Goal: Information Seeking & Learning: Learn about a topic

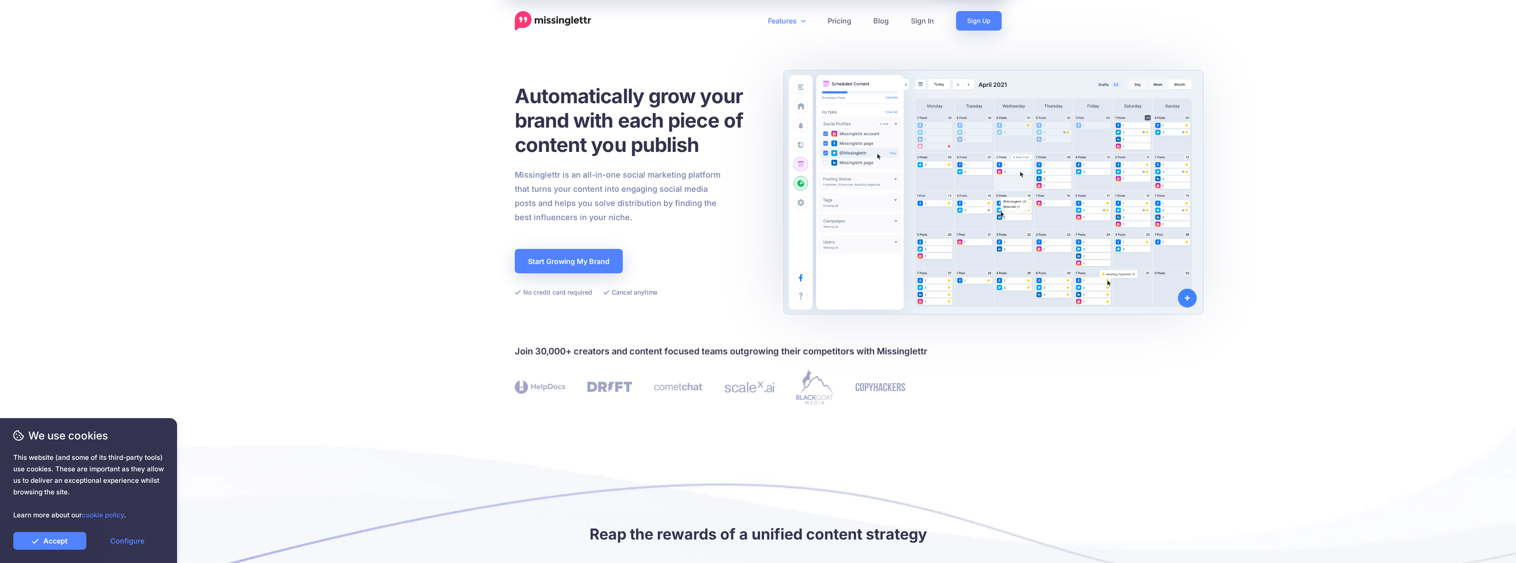
click at [791, 23] on link "Features" at bounding box center [787, 20] width 60 height 19
click at [735, 160] on div "Automatically grow your brand with each piece of content you publish Missinglet…" at bounding box center [640, 191] width 250 height 214
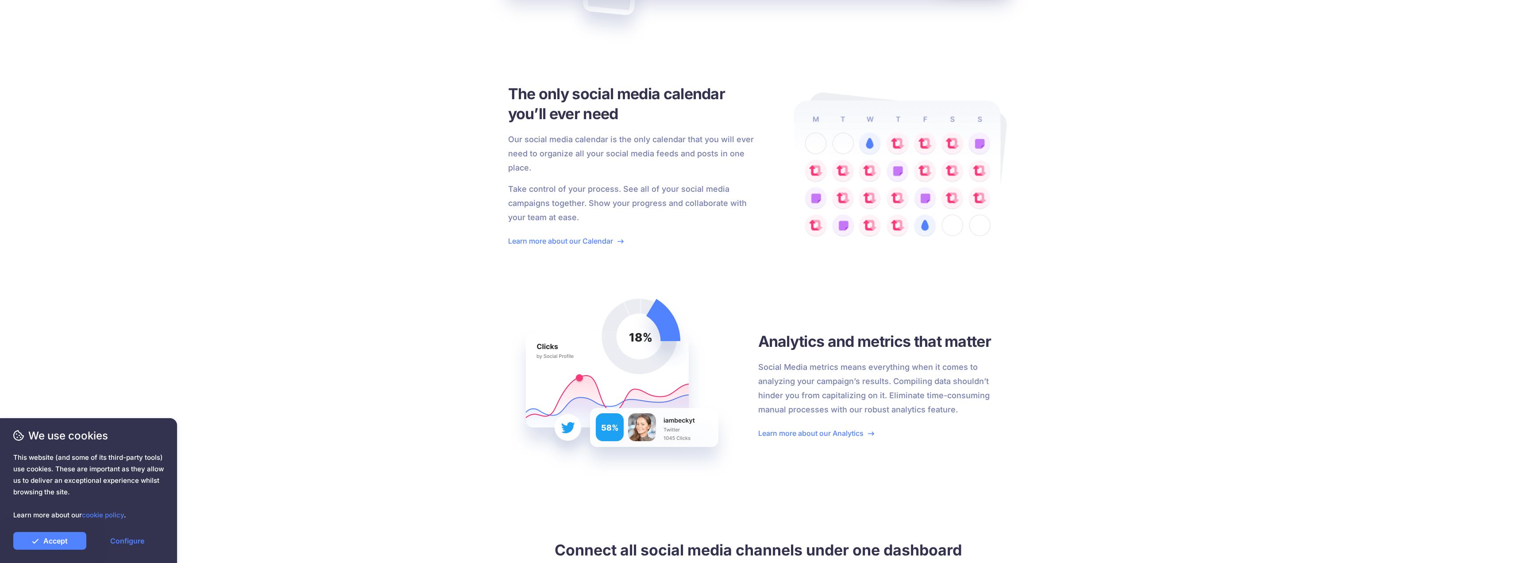
scroll to position [1859, 0]
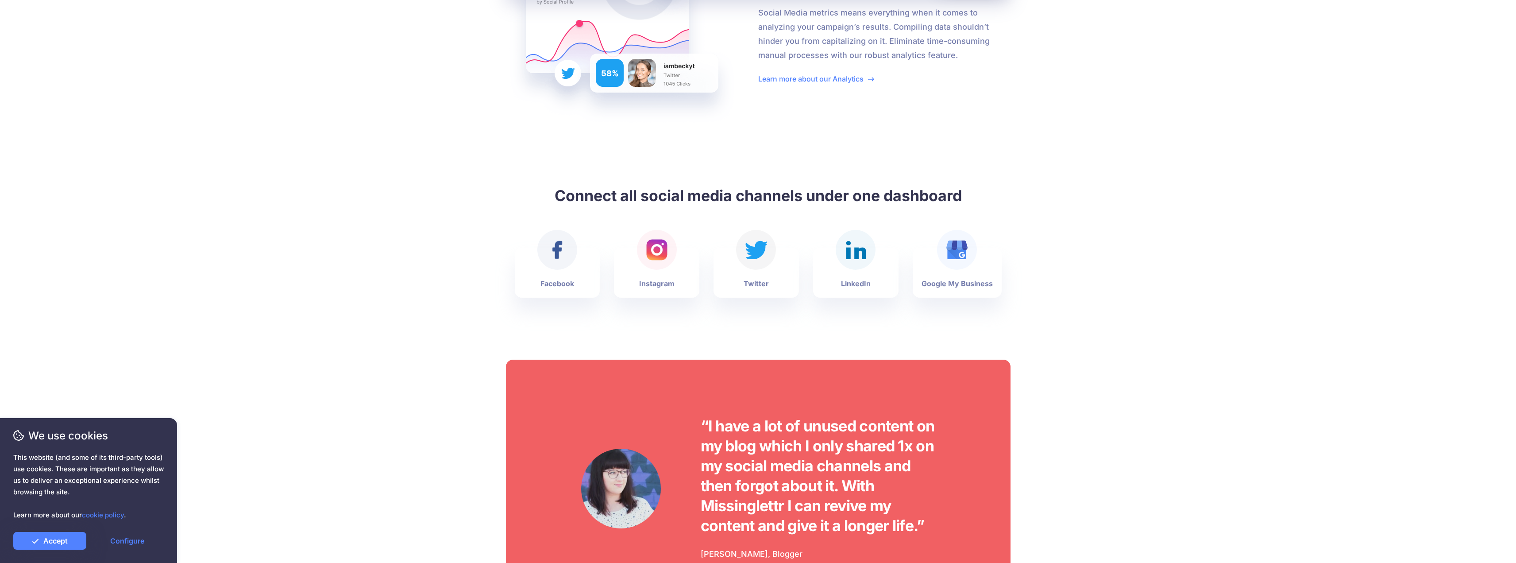
click at [885, 274] on li "LinkedIn" at bounding box center [855, 272] width 85 height 50
click at [782, 274] on li "Twitter" at bounding box center [756, 272] width 85 height 50
drag, startPoint x: 707, startPoint y: 274, endPoint x: 689, endPoint y: 274, distance: 18.2
click at [705, 274] on ul "Facebook Instagram Twitter LinkedIn Google My Business" at bounding box center [751, 289] width 501 height 84
click at [610, 274] on ul "Facebook Instagram Twitter LinkedIn Google My Business" at bounding box center [751, 289] width 501 height 84
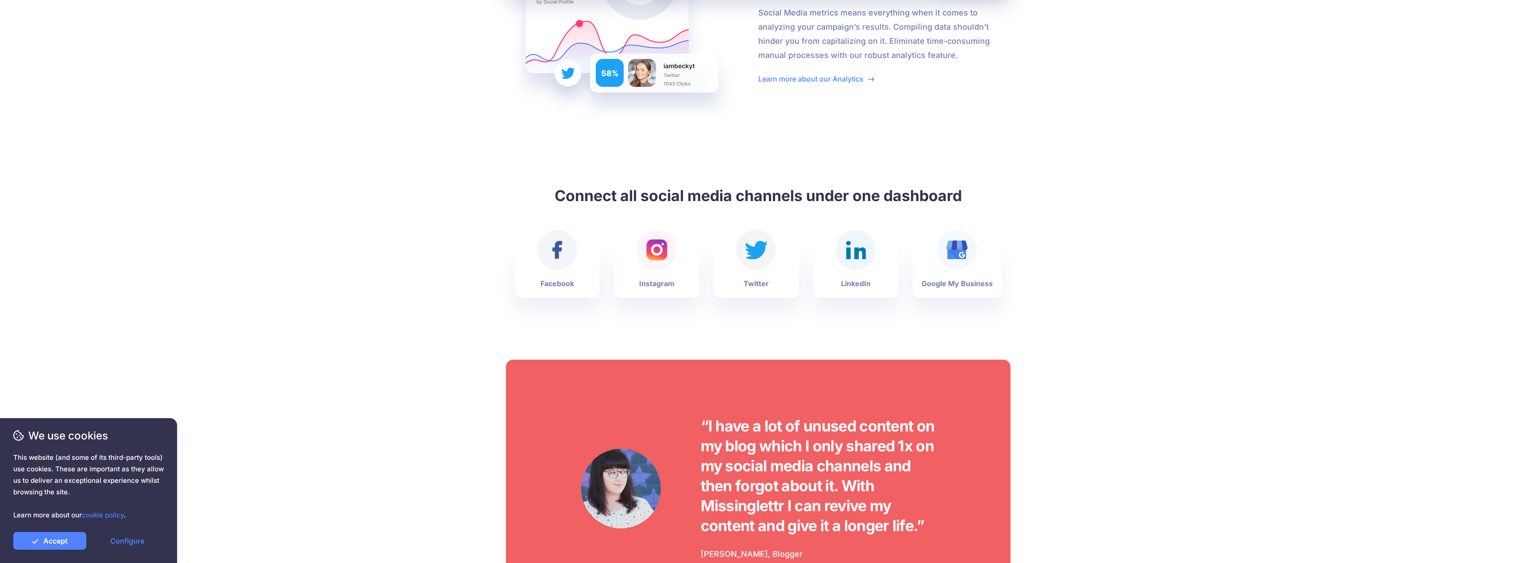
click at [571, 276] on div "Facebook" at bounding box center [558, 277] width 34 height 21
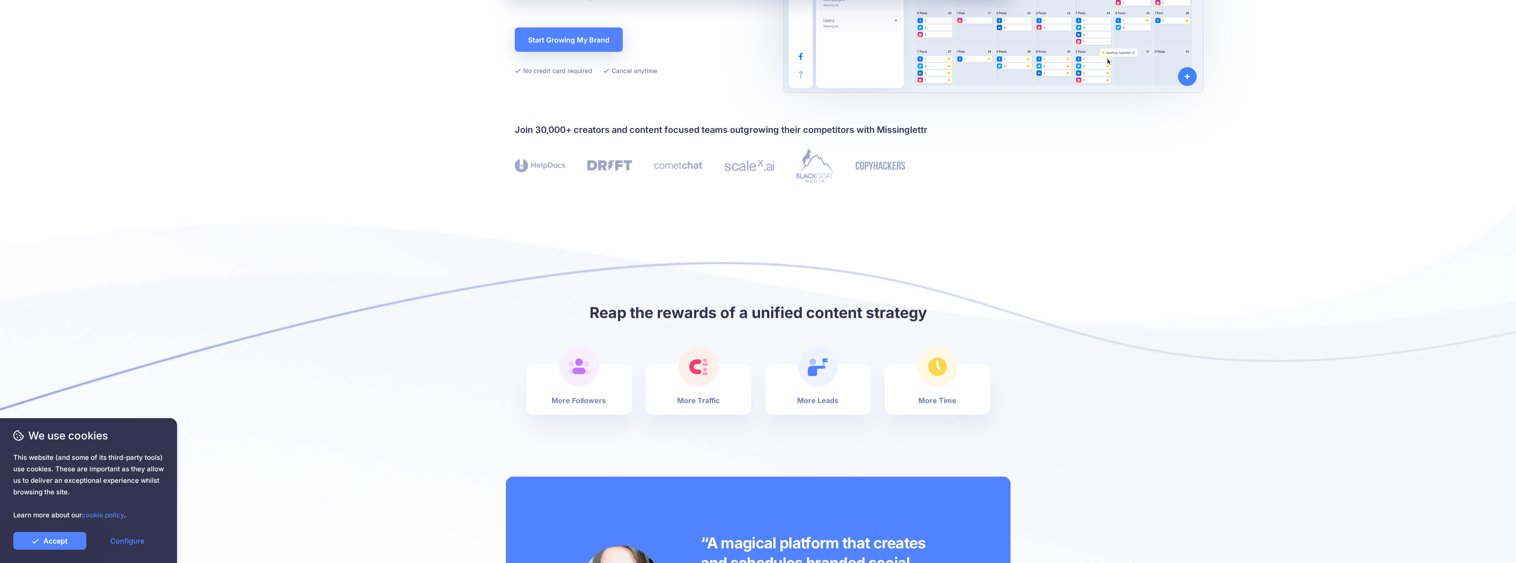
scroll to position [0, 0]
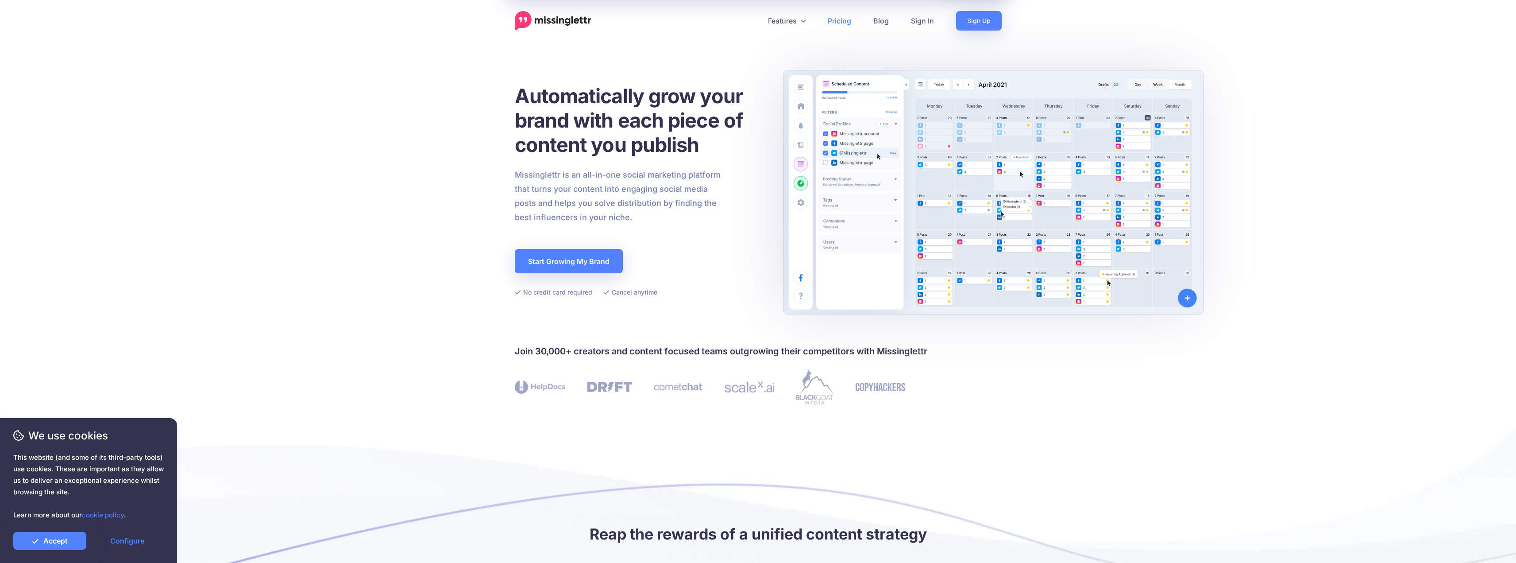
click at [844, 23] on link "Pricing" at bounding box center [840, 20] width 46 height 19
